Goal: Use online tool/utility

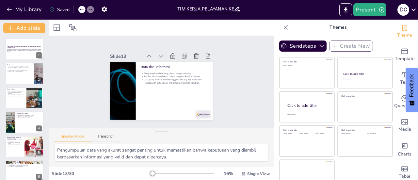
scroll to position [590, 0]
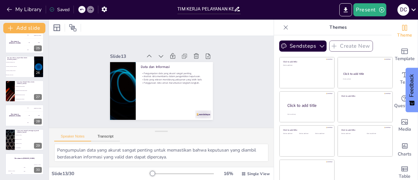
checkbox input "true"
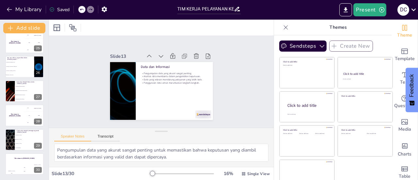
checkbox input "true"
